Goal: Information Seeking & Learning: Learn about a topic

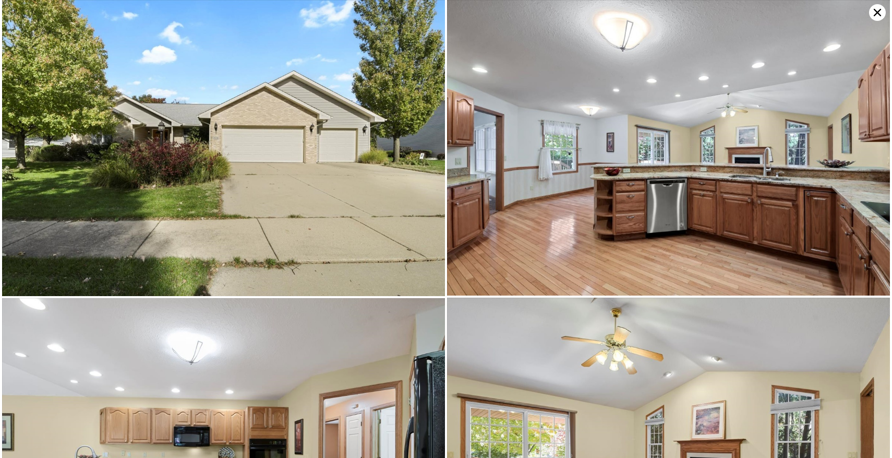
scroll to position [0, 4]
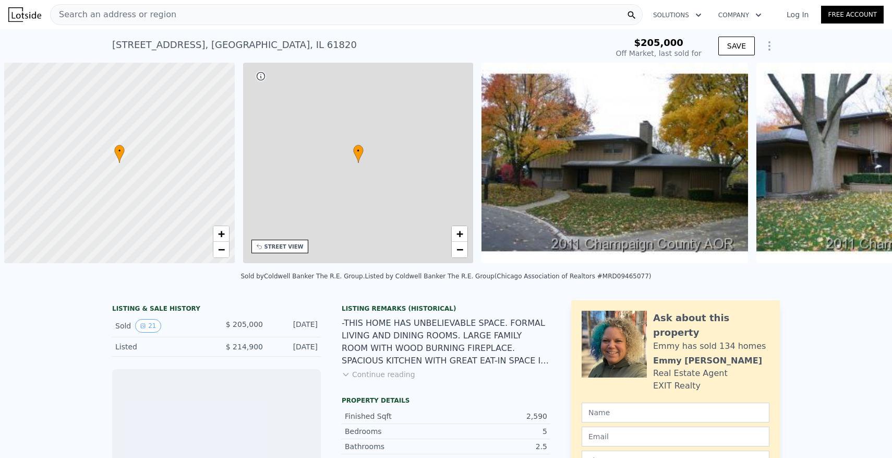
scroll to position [0, 4]
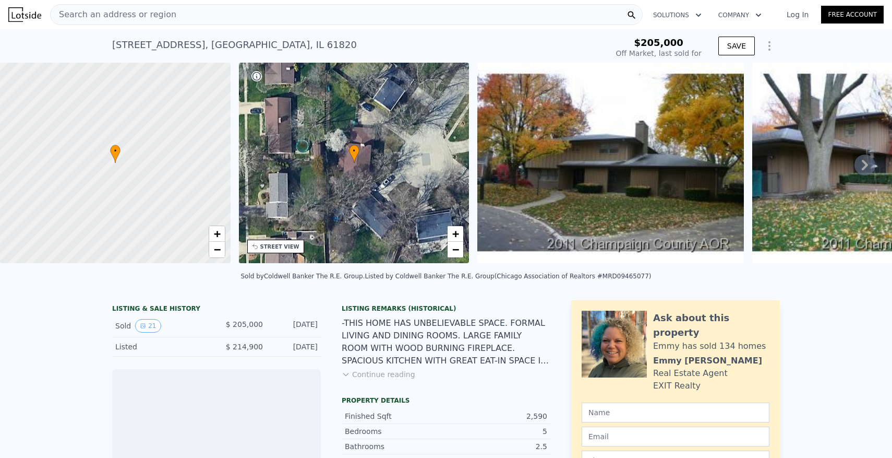
click at [603, 155] on img at bounding box center [610, 163] width 267 height 200
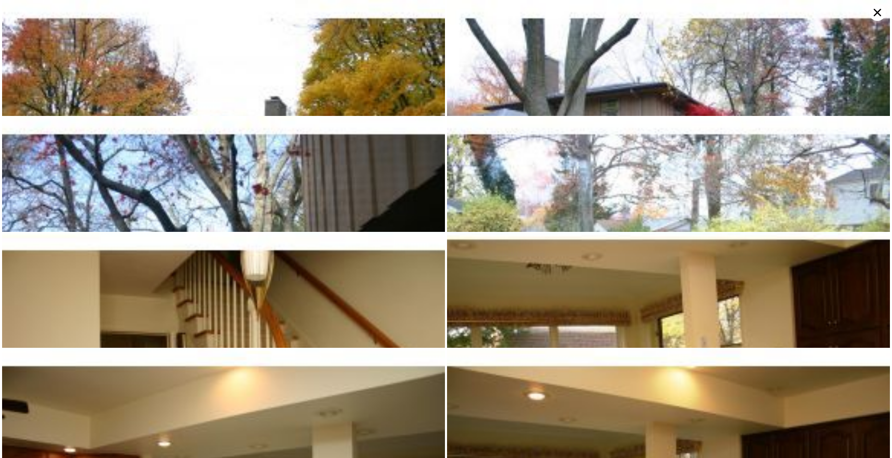
click at [326, 58] on img at bounding box center [223, 166] width 443 height 333
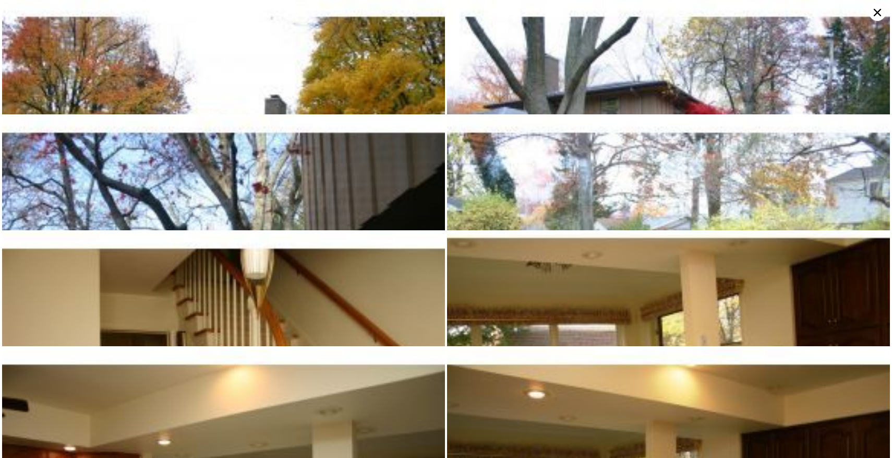
scroll to position [0, 0]
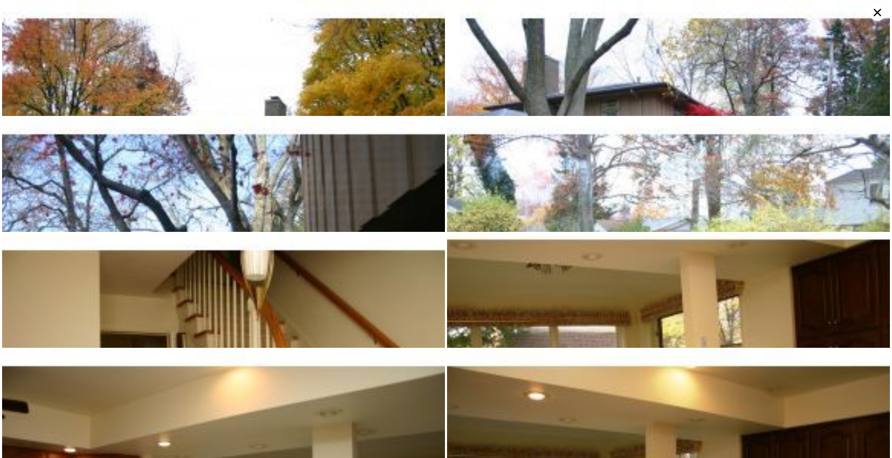
click at [883, 15] on icon at bounding box center [877, 12] width 17 height 17
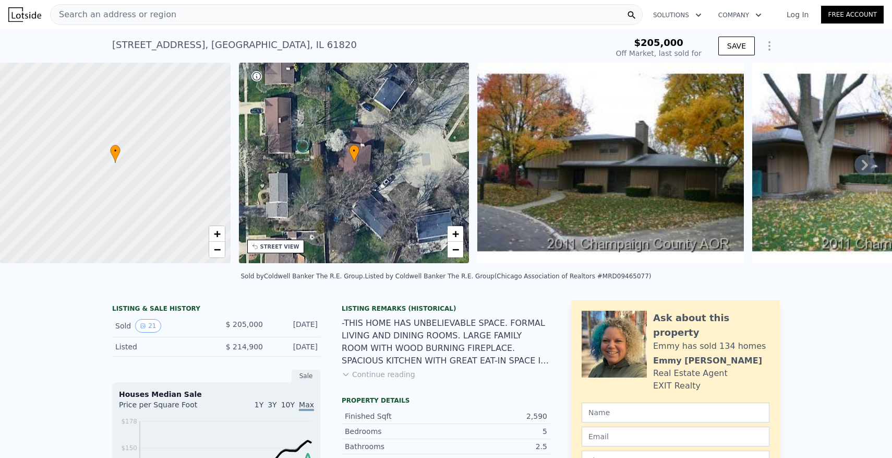
type input "$ 378,000"
type input "$ 135,704"
click at [866, 161] on icon at bounding box center [865, 164] width 21 height 21
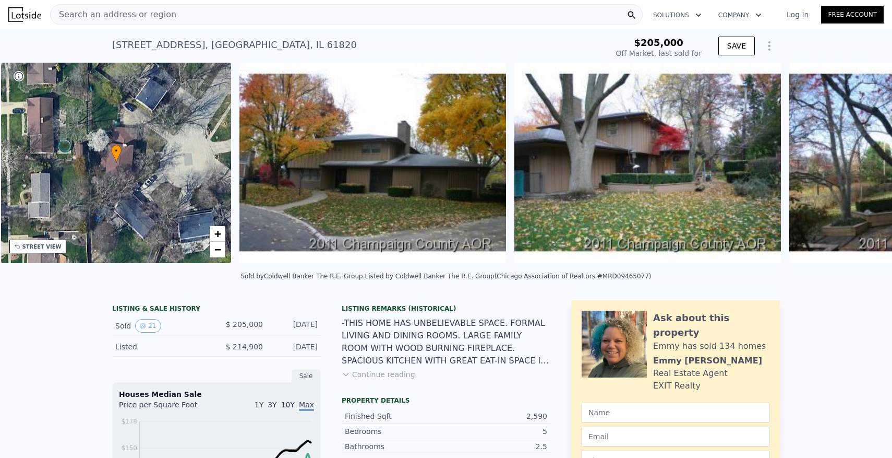
scroll to position [0, 243]
click at [866, 161] on div "• + − • + − STREET VIEW Loading... SATELLITE VIEW" at bounding box center [446, 165] width 892 height 204
click at [866, 161] on icon at bounding box center [865, 164] width 21 height 21
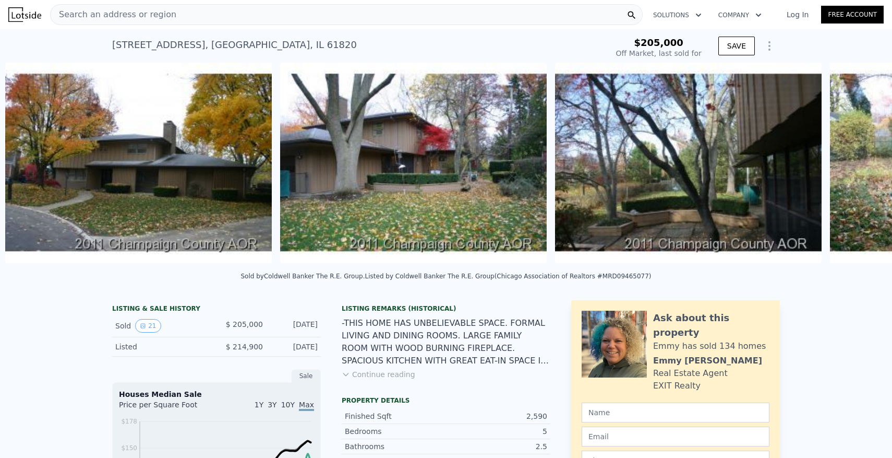
scroll to position [0, 477]
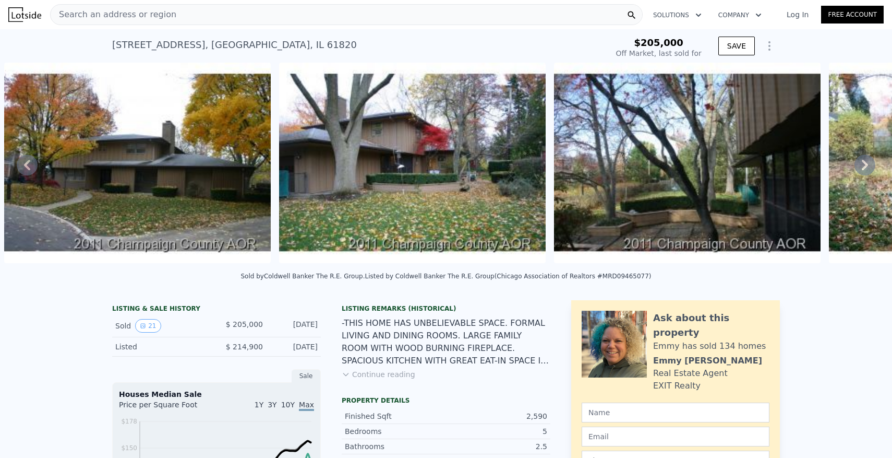
click at [866, 161] on icon at bounding box center [865, 164] width 21 height 21
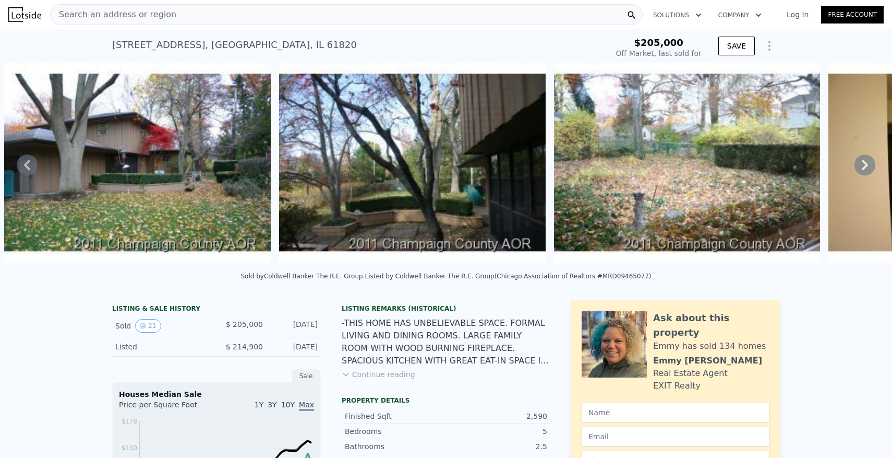
click at [866, 161] on icon at bounding box center [865, 164] width 21 height 21
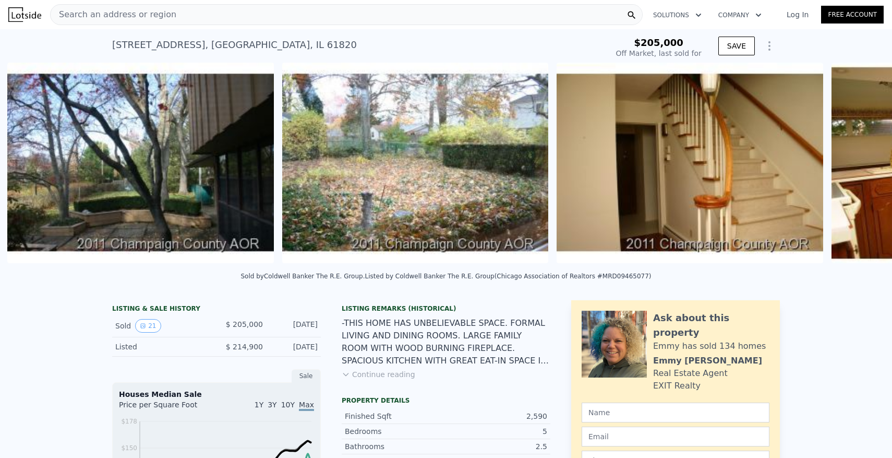
scroll to position [0, 1027]
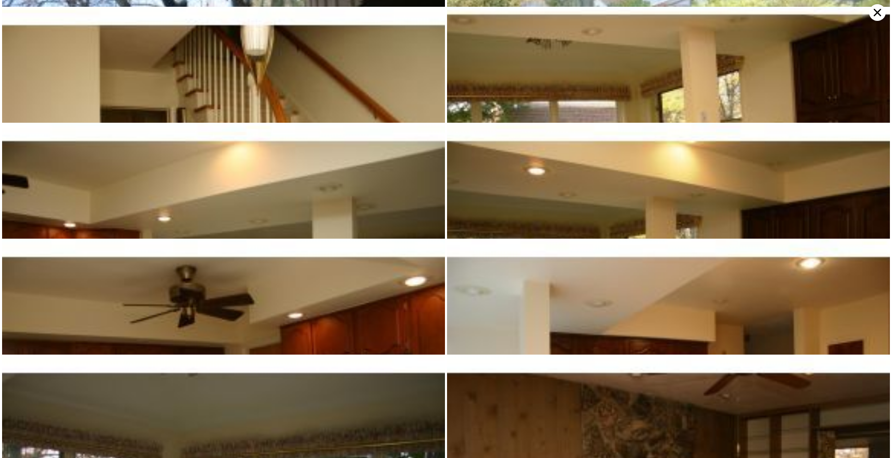
scroll to position [232, 0]
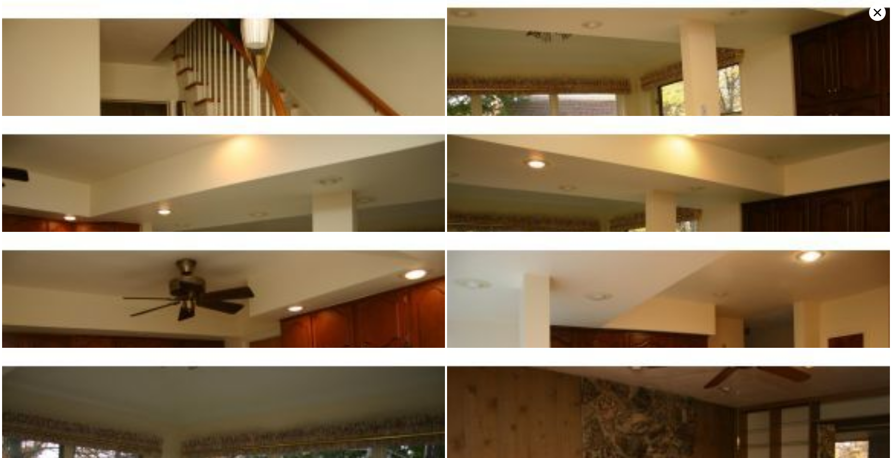
click at [879, 5] on icon at bounding box center [877, 12] width 17 height 17
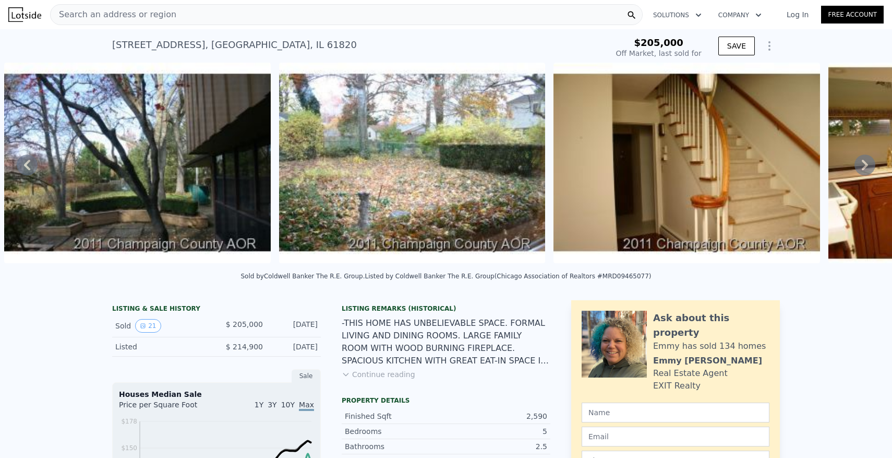
click at [859, 159] on icon at bounding box center [865, 164] width 21 height 21
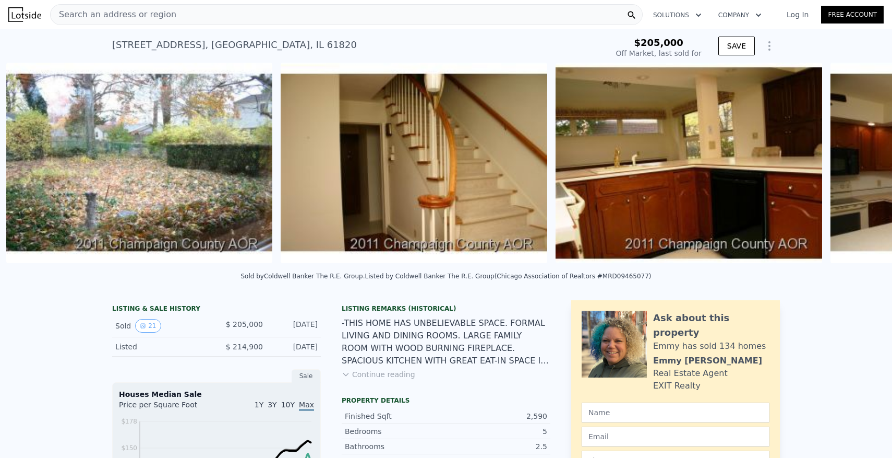
scroll to position [0, 1302]
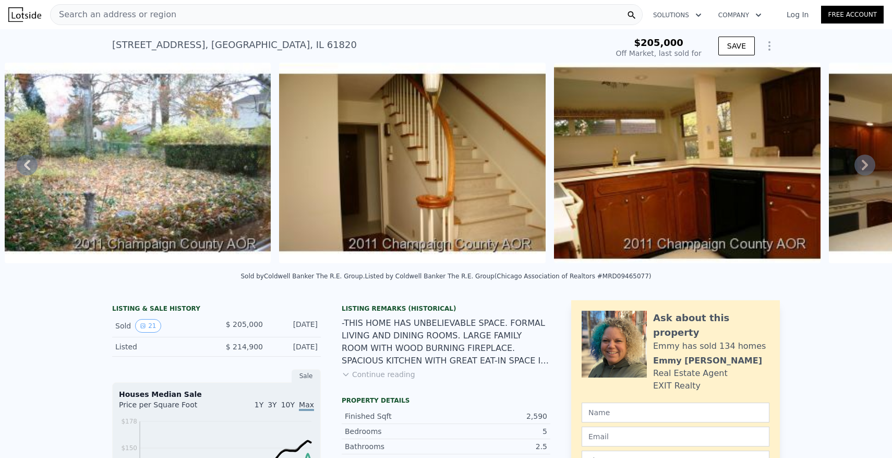
click at [864, 163] on icon at bounding box center [865, 165] width 6 height 10
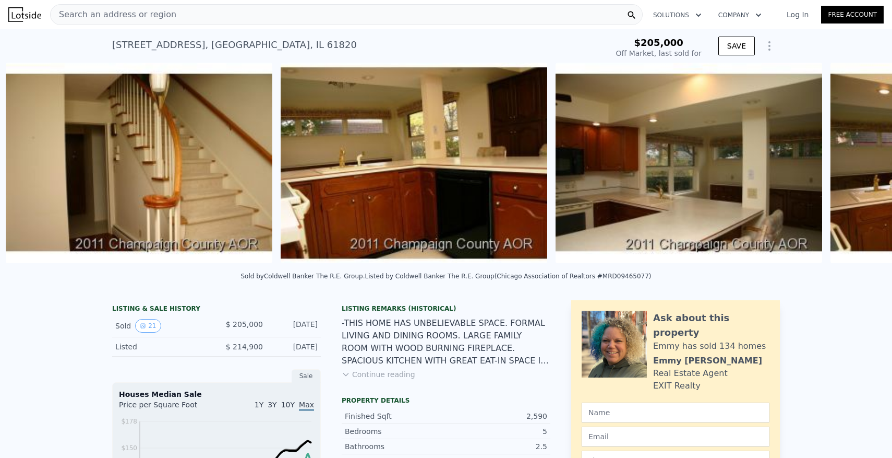
scroll to position [0, 1577]
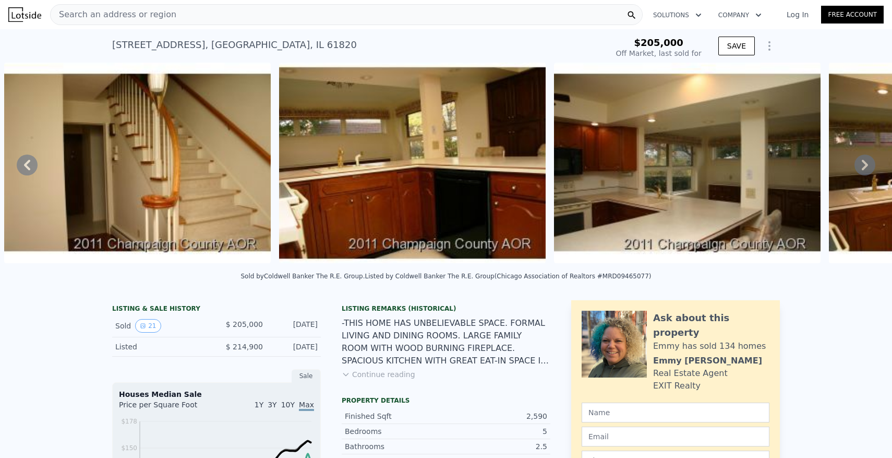
click at [864, 163] on icon at bounding box center [865, 165] width 6 height 10
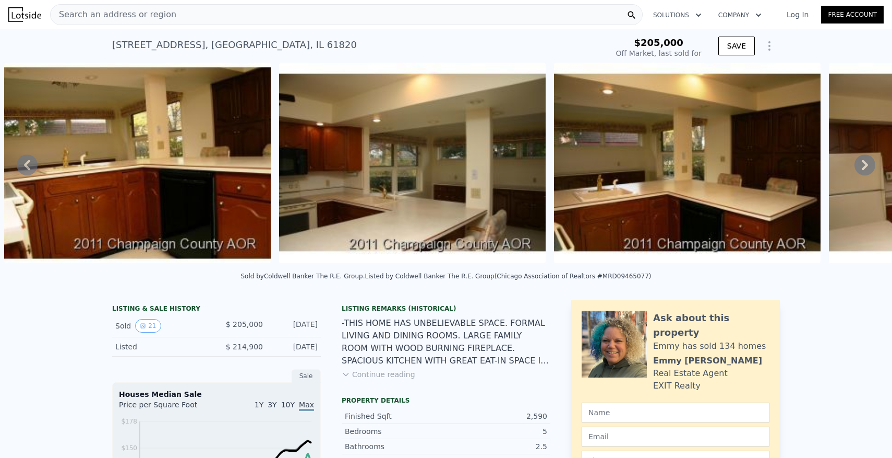
click at [864, 163] on icon at bounding box center [865, 165] width 6 height 10
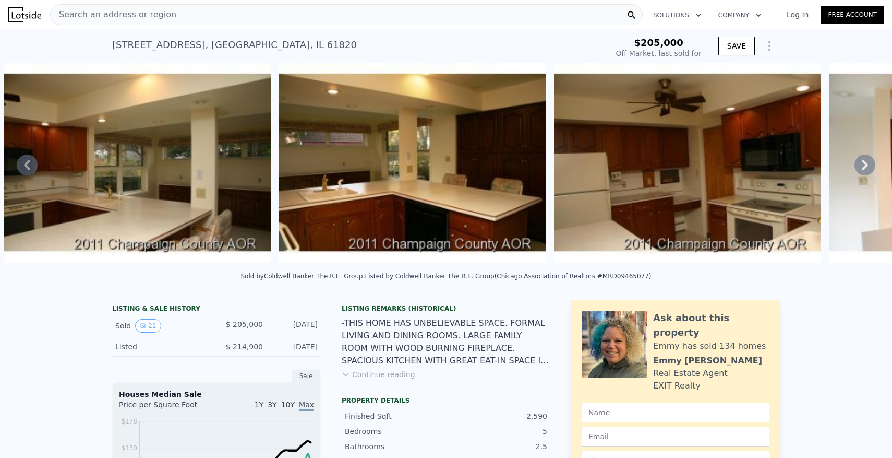
click at [864, 163] on icon at bounding box center [865, 165] width 6 height 10
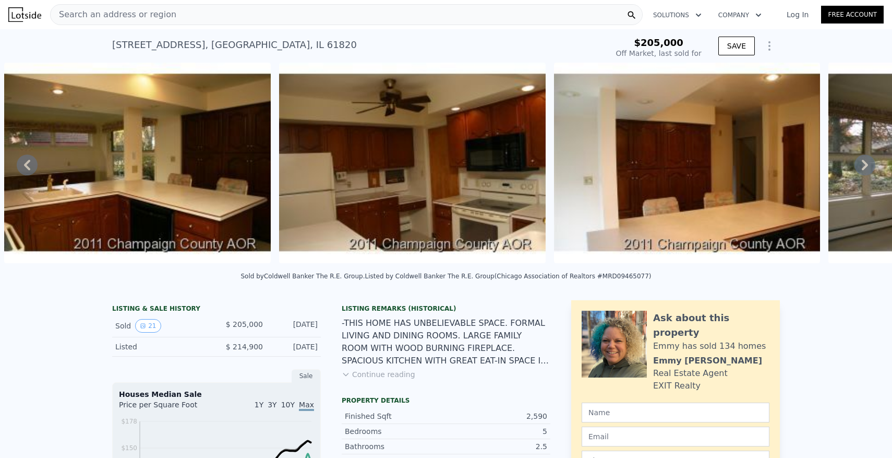
click at [864, 163] on icon at bounding box center [865, 165] width 6 height 10
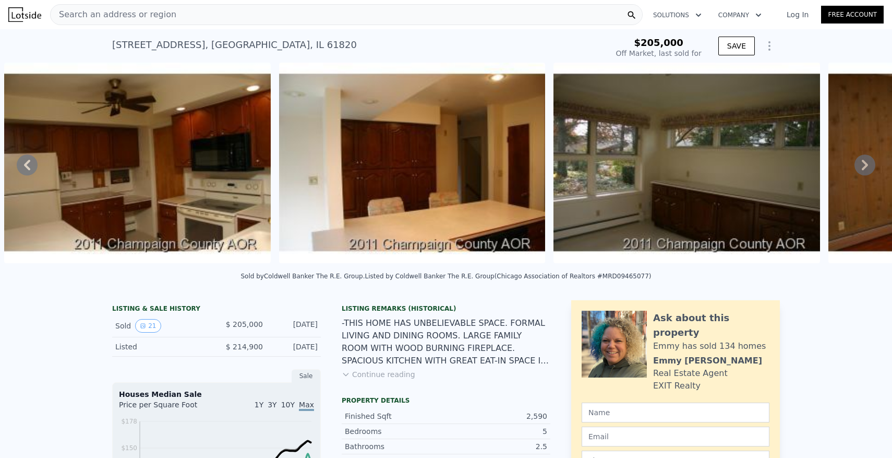
click at [864, 163] on icon at bounding box center [865, 165] width 6 height 10
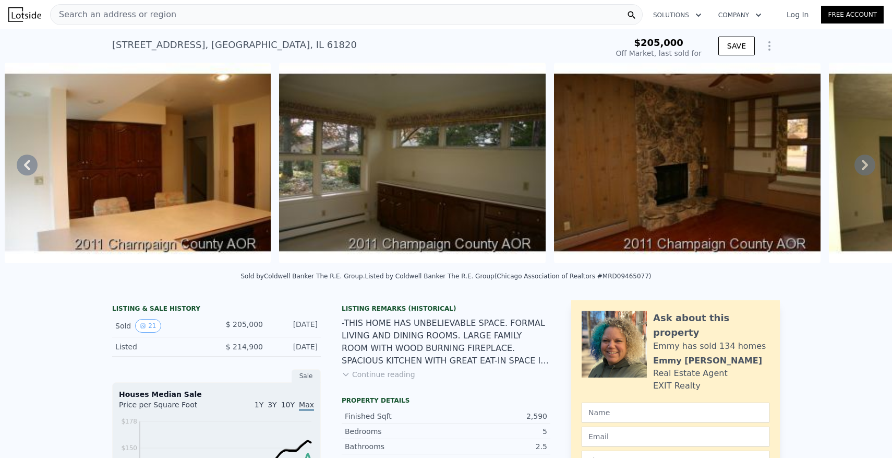
click at [864, 163] on icon at bounding box center [865, 165] width 6 height 10
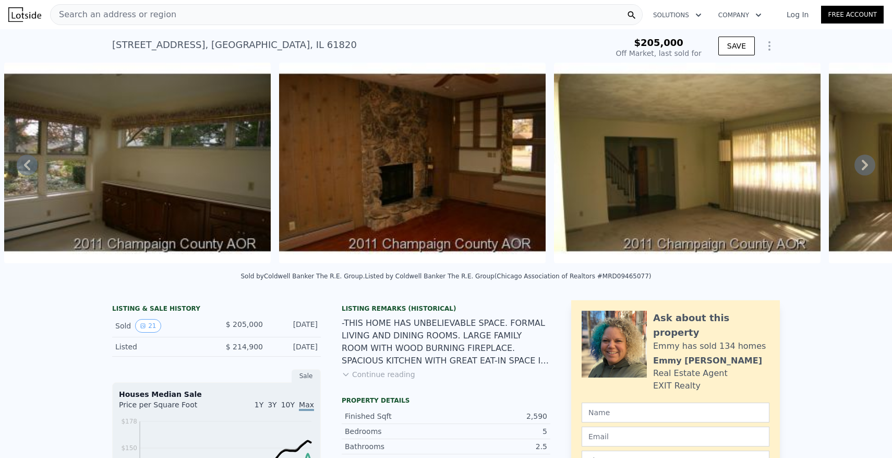
click at [864, 163] on icon at bounding box center [865, 165] width 6 height 10
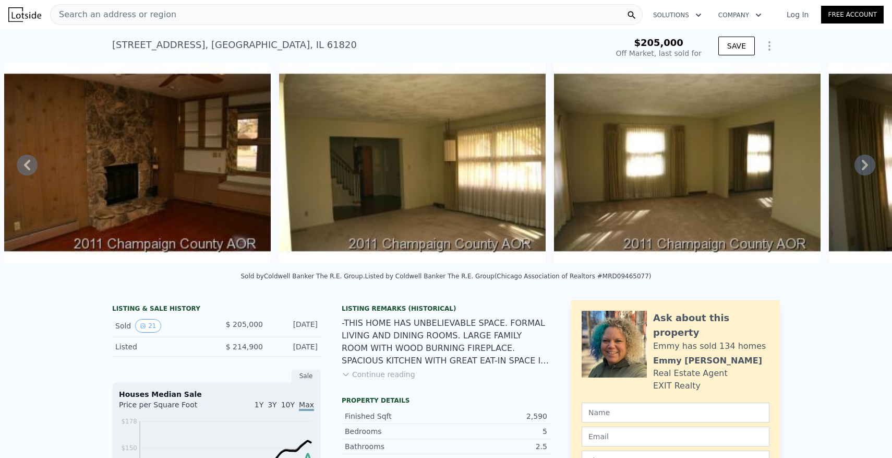
click at [864, 163] on icon at bounding box center [865, 165] width 6 height 10
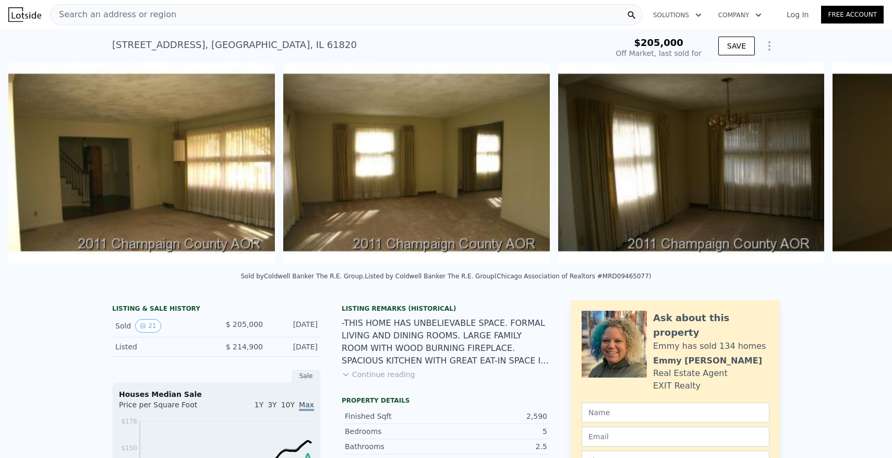
scroll to position [0, 3775]
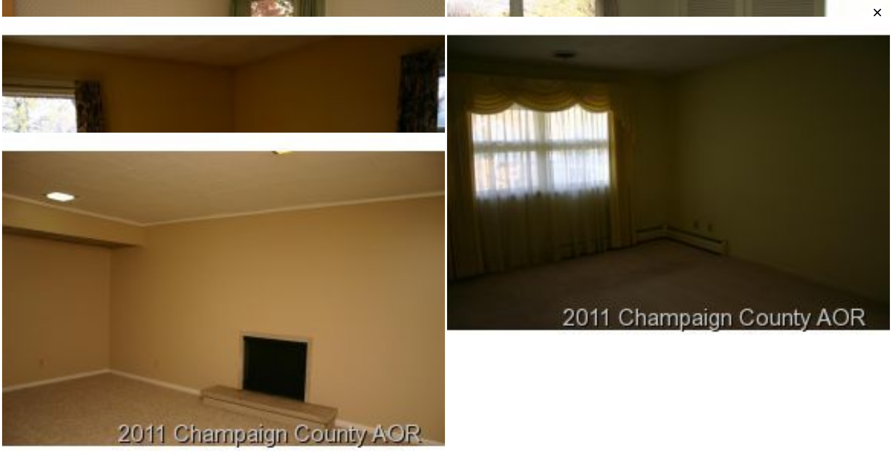
scroll to position [1033, 0]
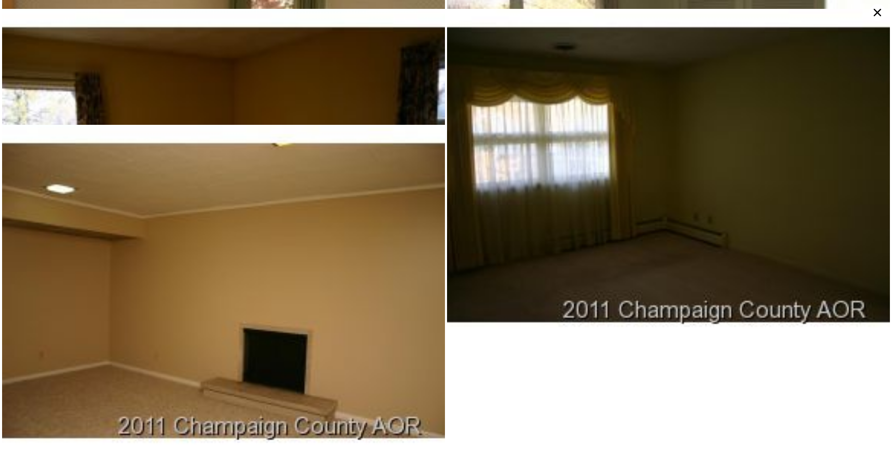
click at [881, 9] on icon at bounding box center [877, 12] width 17 height 17
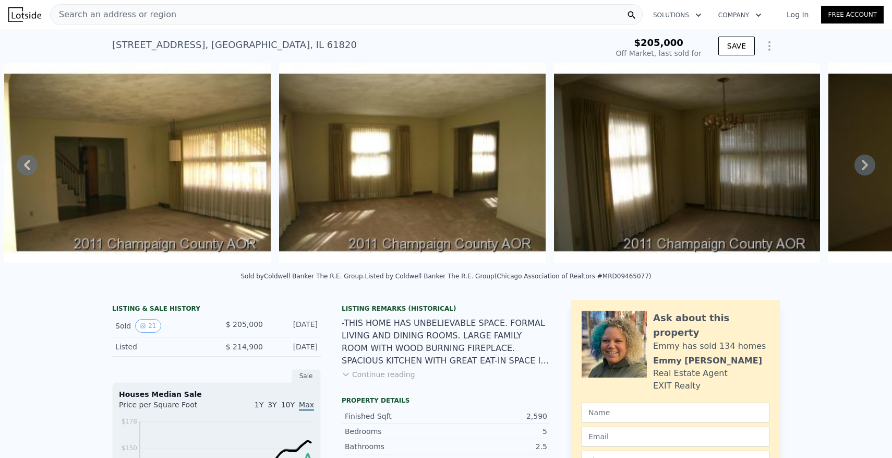
click at [29, 169] on icon at bounding box center [27, 165] width 6 height 10
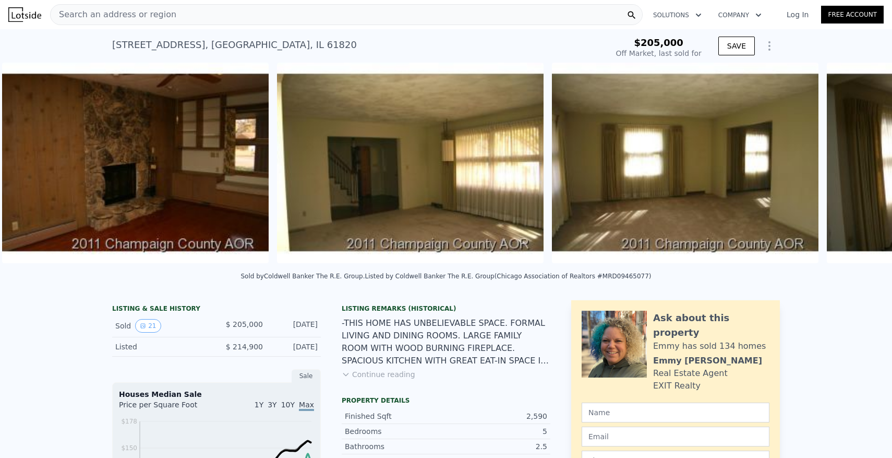
click at [29, 169] on img at bounding box center [135, 163] width 267 height 200
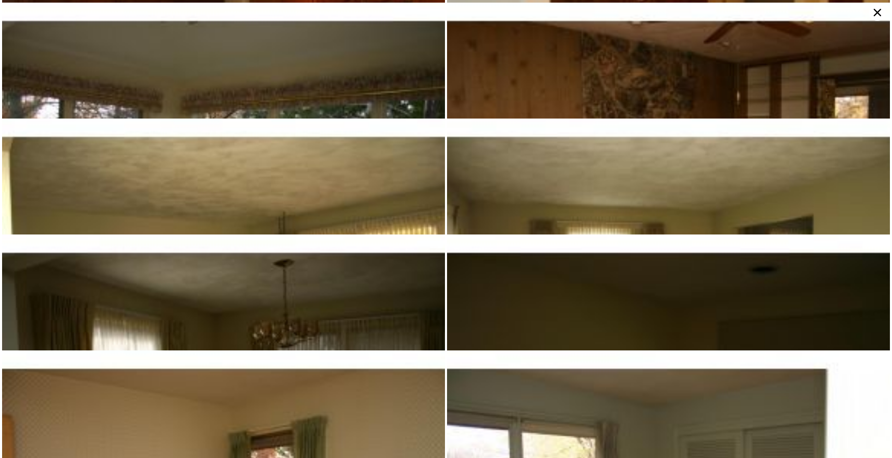
scroll to position [579, 0]
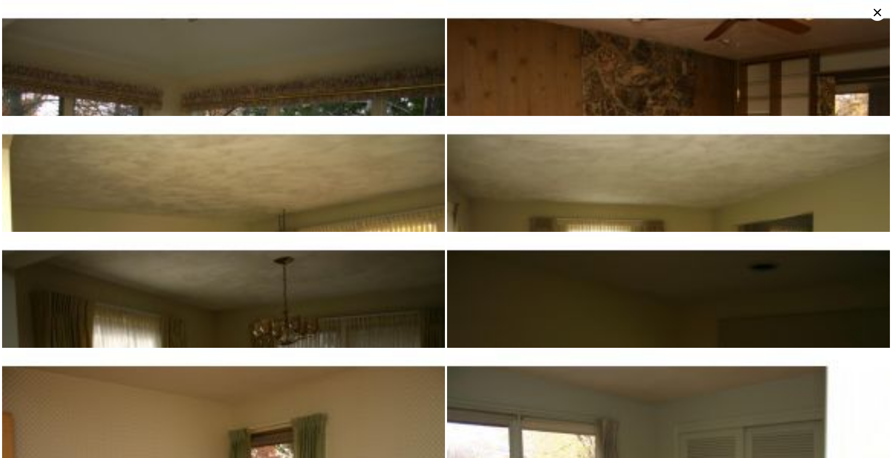
click at [878, 17] on icon at bounding box center [877, 12] width 17 height 17
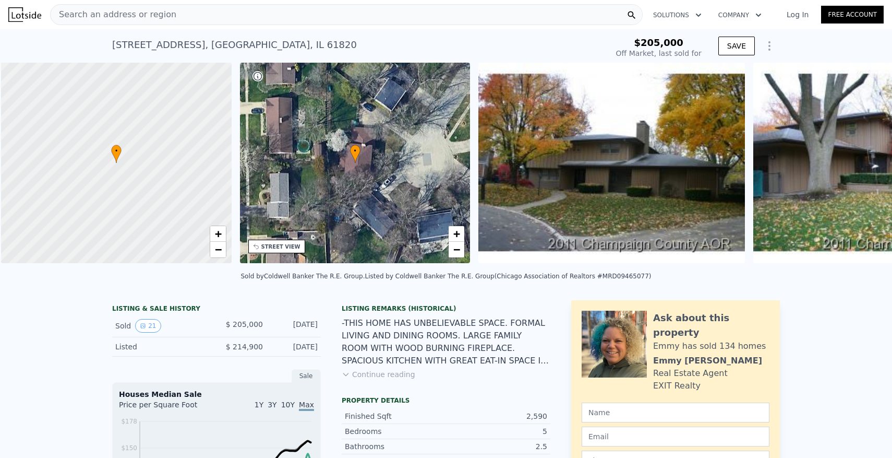
scroll to position [0, 4]
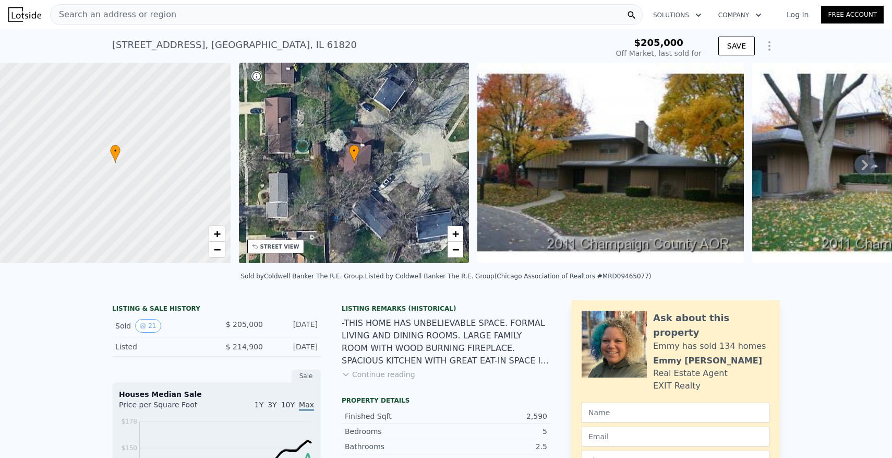
click at [363, 157] on div "• + −" at bounding box center [354, 163] width 231 height 200
click at [382, 136] on div "• + −" at bounding box center [354, 163] width 231 height 200
click at [457, 234] on span "+" at bounding box center [455, 233] width 7 height 13
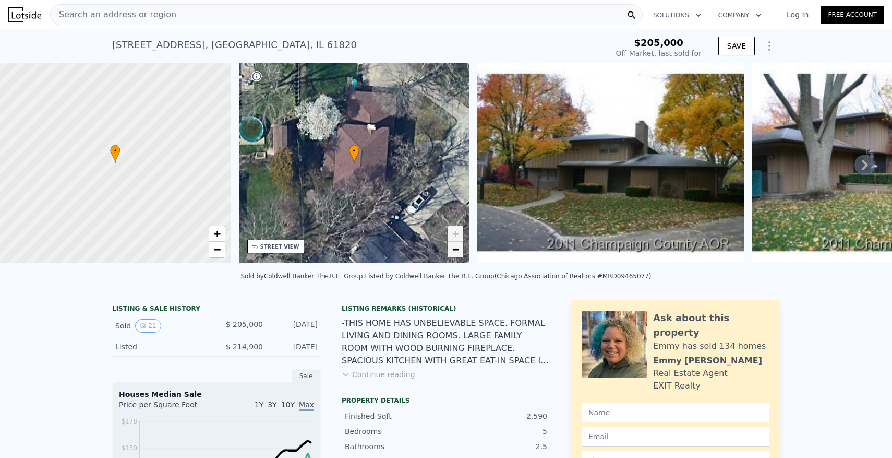
click at [454, 251] on span "−" at bounding box center [455, 249] width 7 height 13
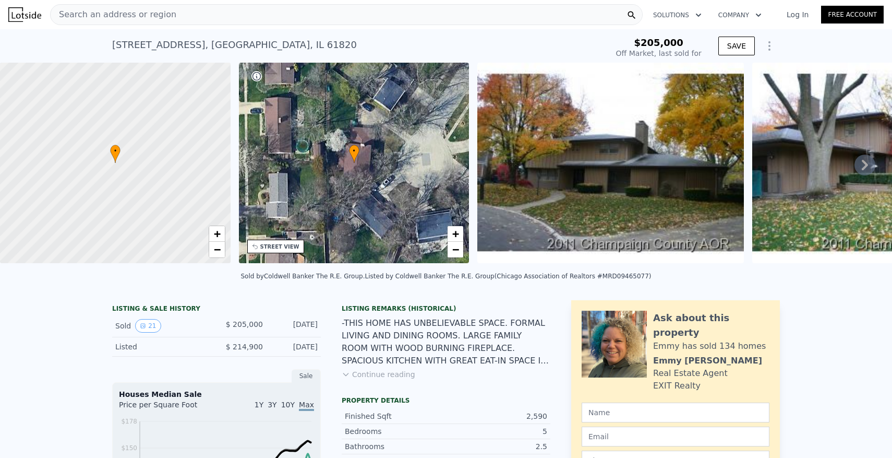
click at [281, 244] on div "STREET VIEW" at bounding box center [279, 247] width 39 height 8
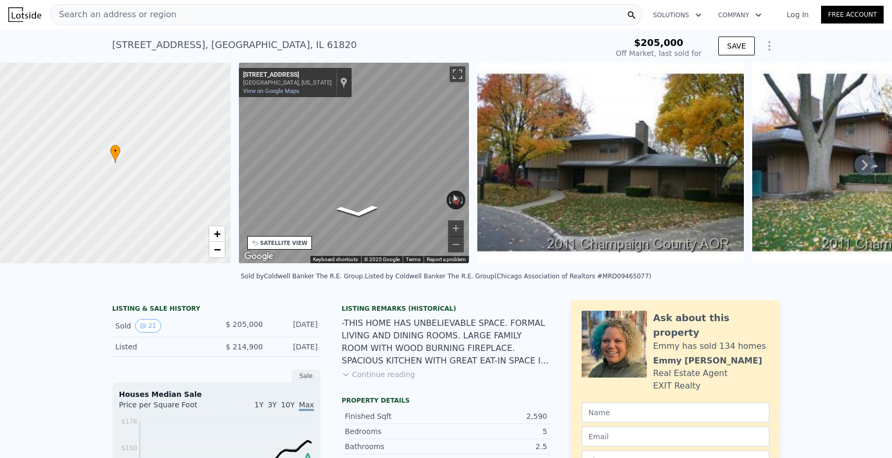
click at [584, 190] on div "• + − • + − STREET VIEW ← Move left → Move right ↑ Move up ↓ Move down + Zoom i…" at bounding box center [446, 165] width 892 height 204
click at [580, 171] on div "• + − • + − STREET VIEW ← Move left → Move right ↑ Move up ↓ Move down + Zoom i…" at bounding box center [446, 165] width 892 height 204
click at [538, 160] on div "• + − • + − STREET VIEW ← Move left → Move right ↑ Move up ↓ Move down + Zoom i…" at bounding box center [446, 165] width 892 height 204
click at [607, 184] on div "• + − • + − STREET VIEW ← Move left → Move right ↑ Move up ↓ Move down + Zoom i…" at bounding box center [446, 165] width 892 height 204
click at [682, 151] on div "• + − • + − STREET VIEW ← Move left → Move right ↑ Move up ↓ Move down + Zoom i…" at bounding box center [446, 165] width 892 height 204
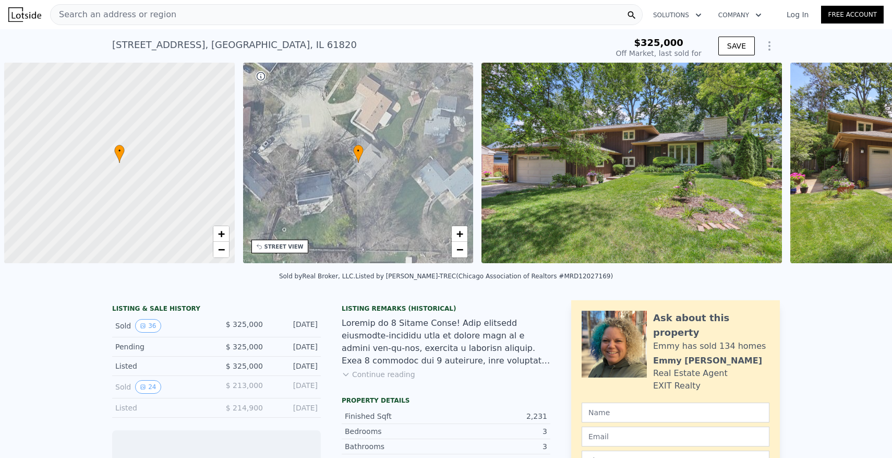
scroll to position [0, 4]
